Goal: Task Accomplishment & Management: Use online tool/utility

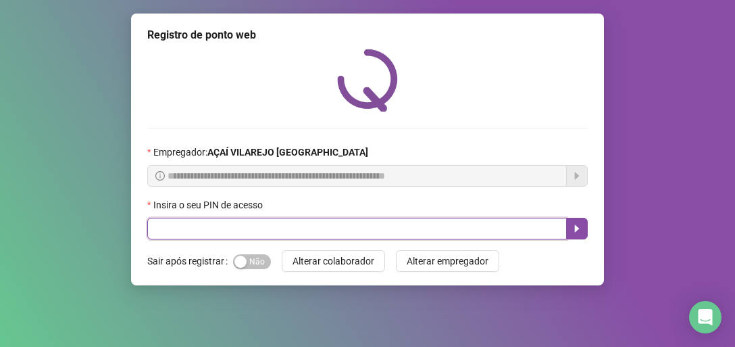
click at [258, 230] on input "text" at bounding box center [357, 229] width 420 height 22
type input "*"
type input "*****"
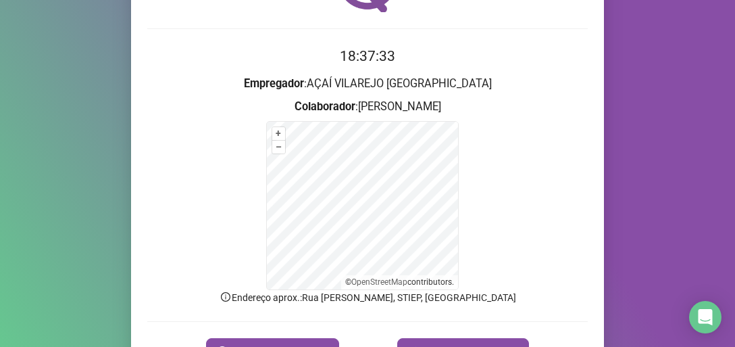
scroll to position [176, 0]
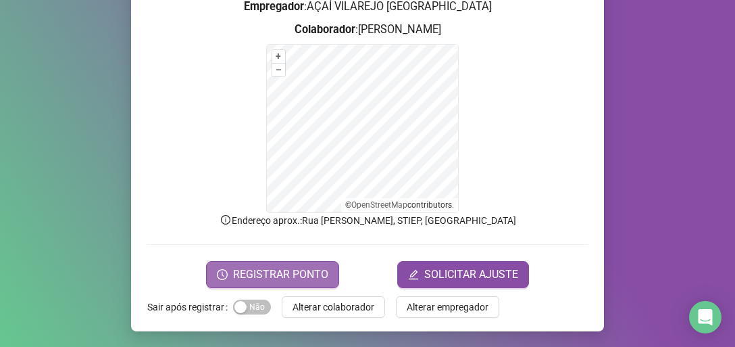
click at [303, 270] on span "REGISTRAR PONTO" at bounding box center [280, 274] width 95 height 16
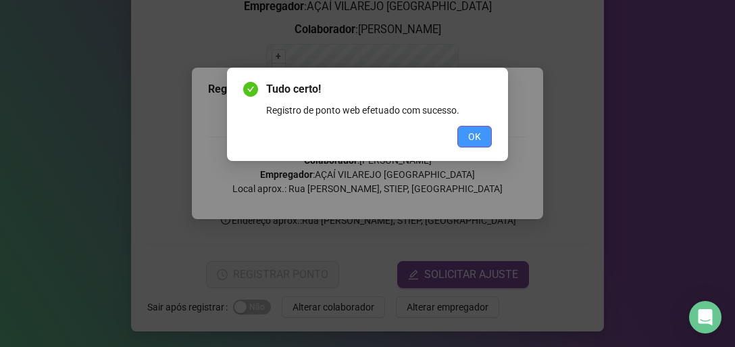
click at [481, 138] on span "OK" at bounding box center [474, 136] width 13 height 15
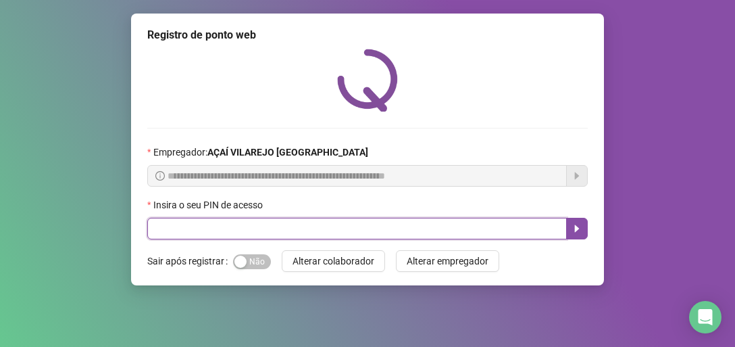
click at [199, 228] on input "text" at bounding box center [357, 229] width 420 height 22
type input "*****"
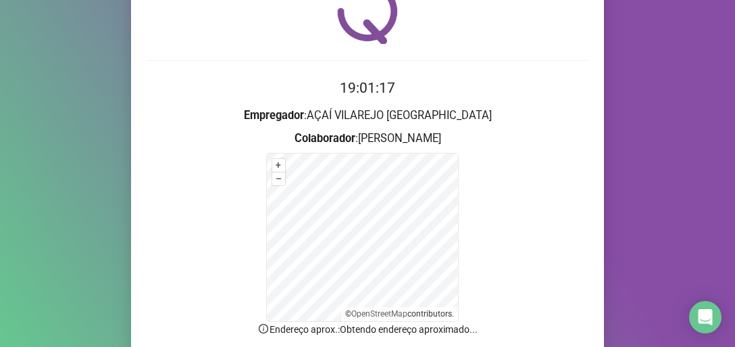
scroll to position [162, 0]
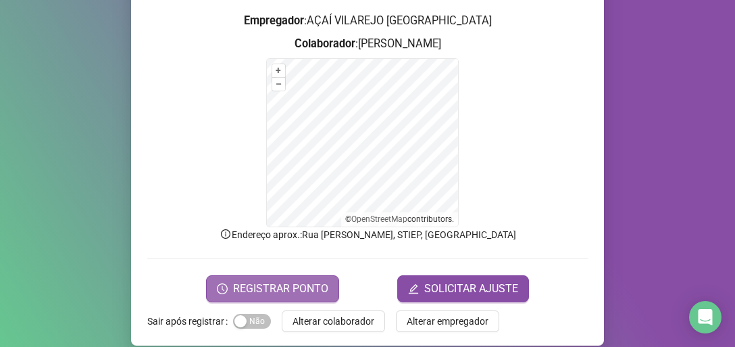
click at [274, 287] on span "REGISTRAR PONTO" at bounding box center [280, 289] width 95 height 16
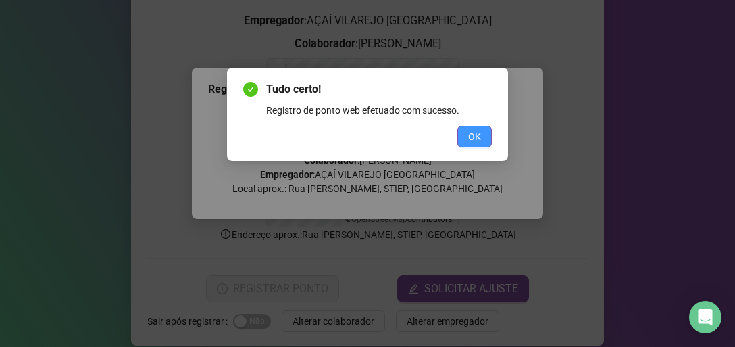
click at [466, 139] on button "OK" at bounding box center [475, 137] width 34 height 22
